Goal: Task Accomplishment & Management: Manage account settings

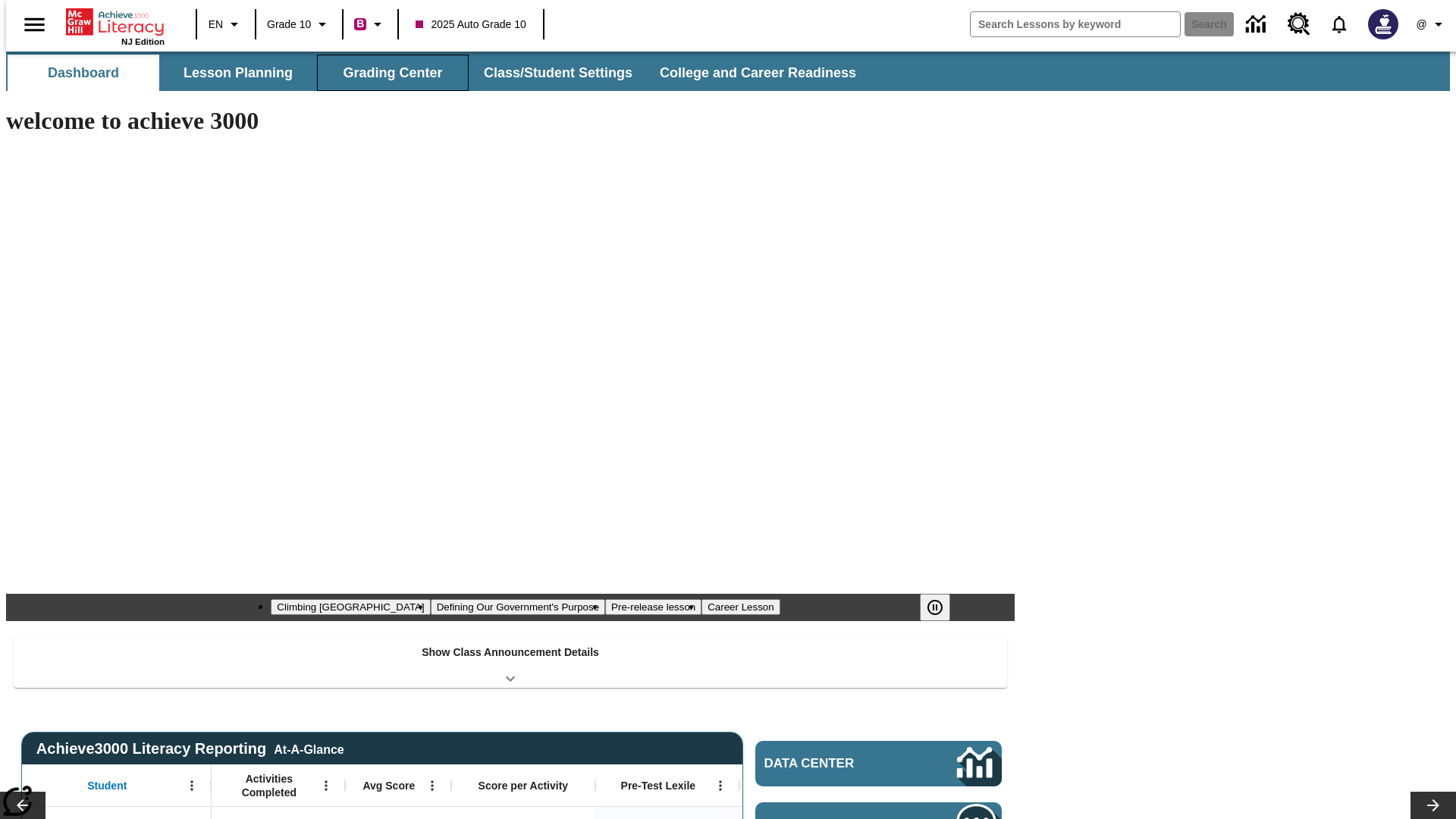
click at [387, 73] on button "Grading Center" at bounding box center [392, 73] width 151 height 36
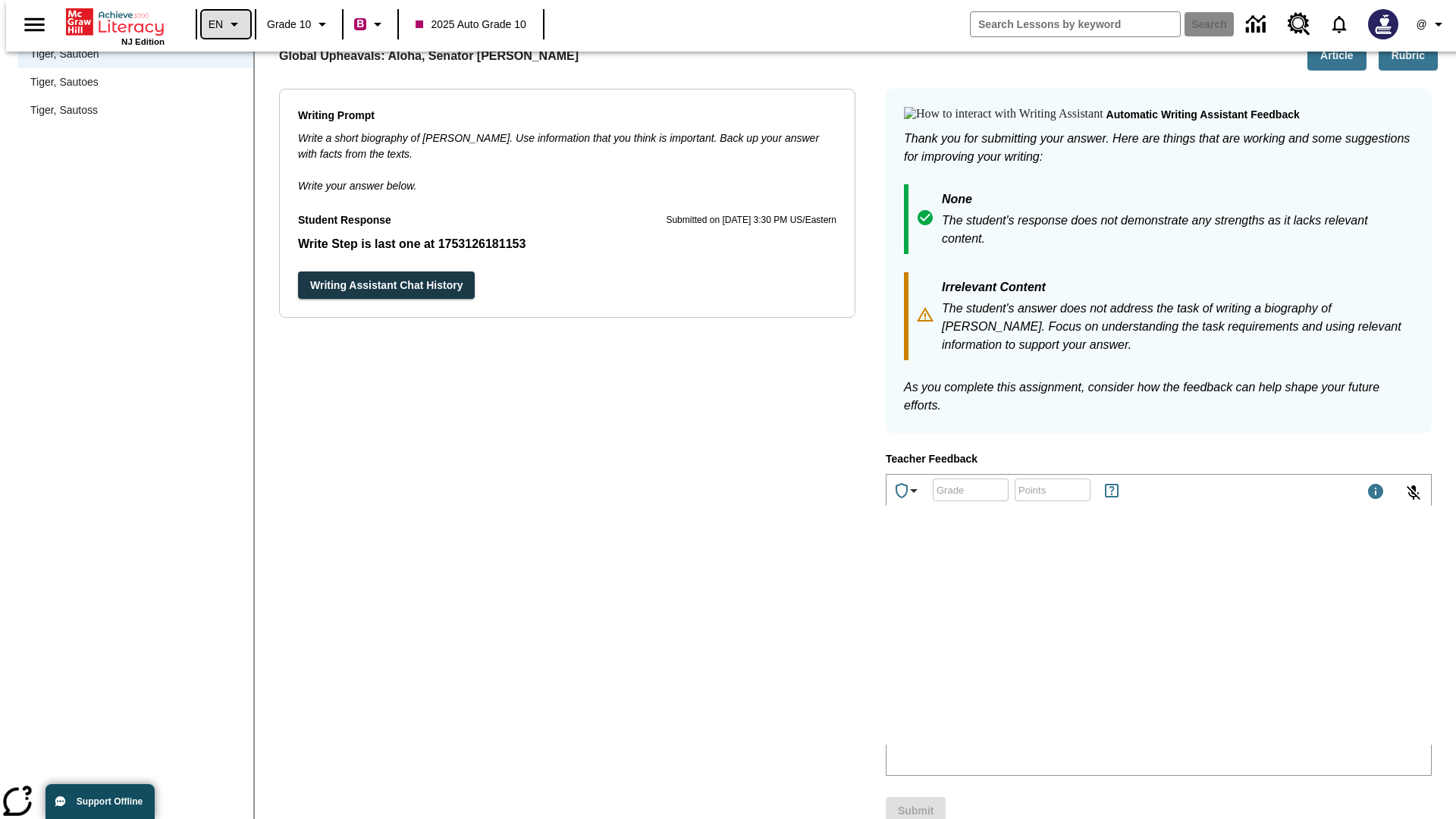
click at [225, 24] on icon "Language: EN, Select a language" at bounding box center [234, 24] width 18 height 18
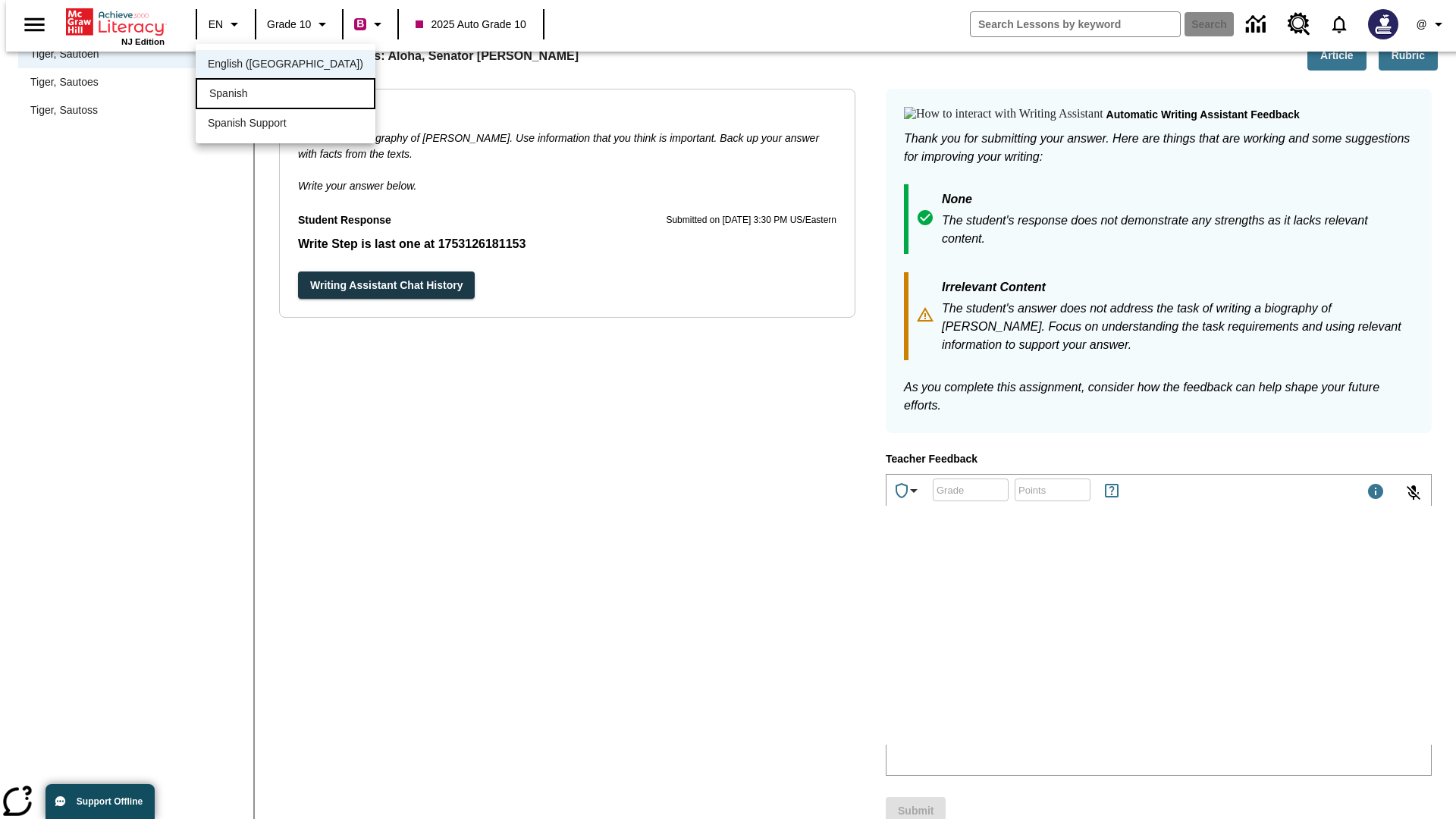
click at [252, 95] on div "Spanish" at bounding box center [285, 94] width 180 height 31
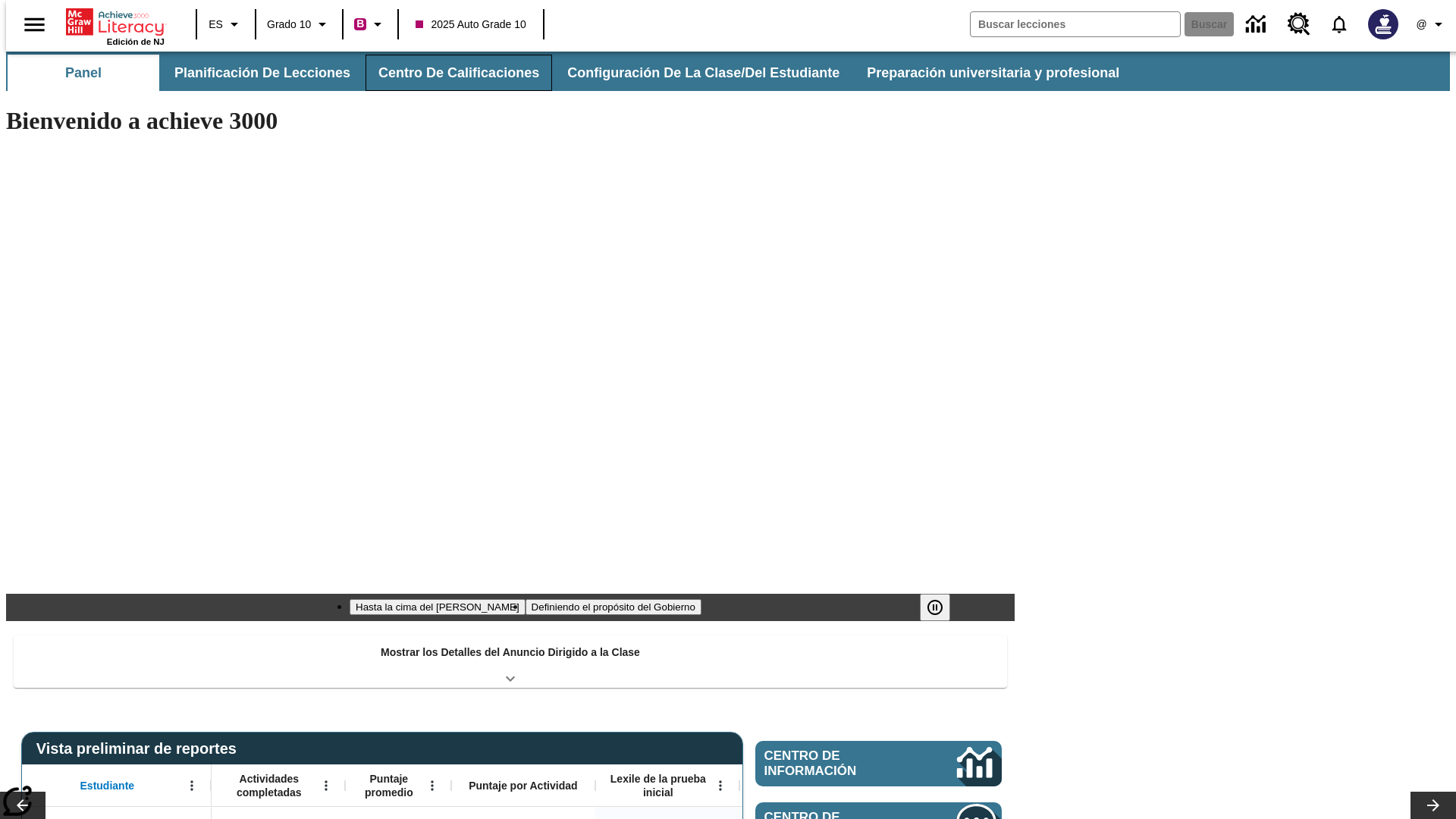
click at [446, 73] on button "Centro de calificaciones" at bounding box center [459, 73] width 187 height 36
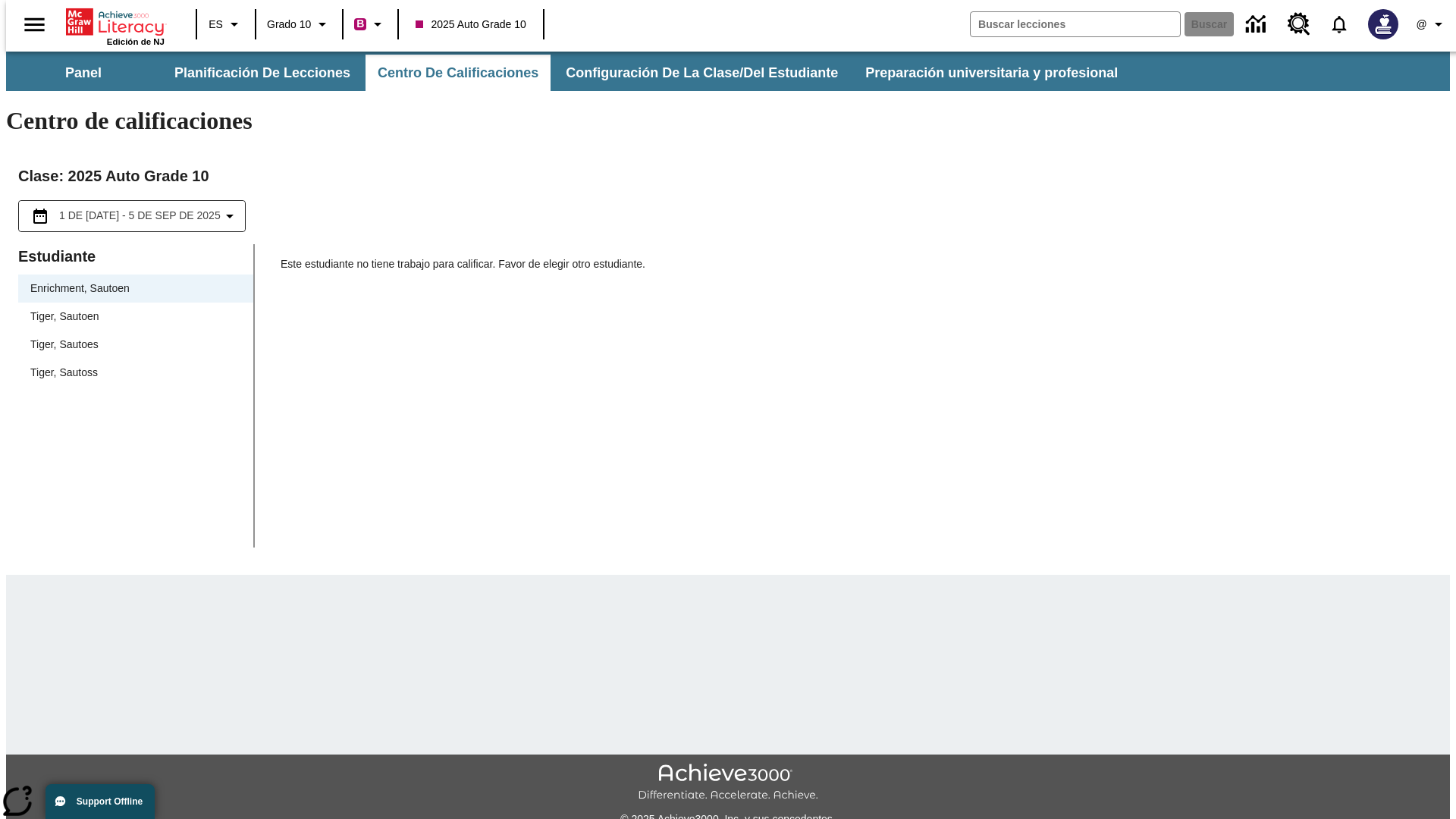
click at [130, 309] on span "Tiger, Sautoen" at bounding box center [136, 317] width 211 height 16
